Goal: Task Accomplishment & Management: Manage account settings

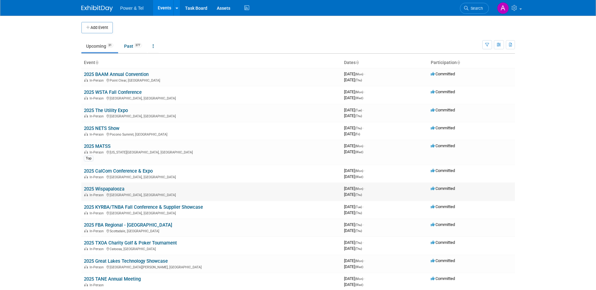
click at [108, 190] on link "2025 Wispapalooza" at bounding box center [104, 189] width 41 height 6
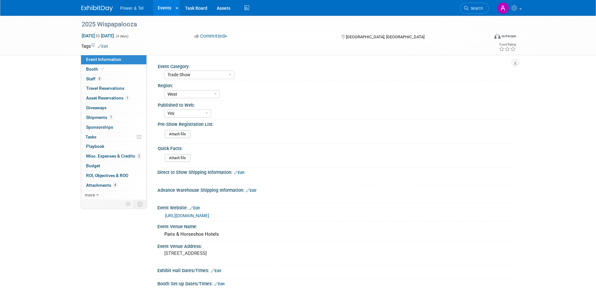
select select "Trade Show"
select select "West"
select select "Yes"
click at [117, 67] on link "Booth" at bounding box center [113, 69] width 65 height 9
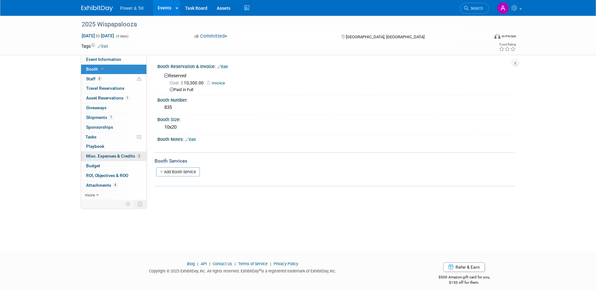
click at [109, 154] on span "Misc. Expenses & Credits 2" at bounding box center [113, 156] width 55 height 5
